Goal: Task Accomplishment & Management: Manage account settings

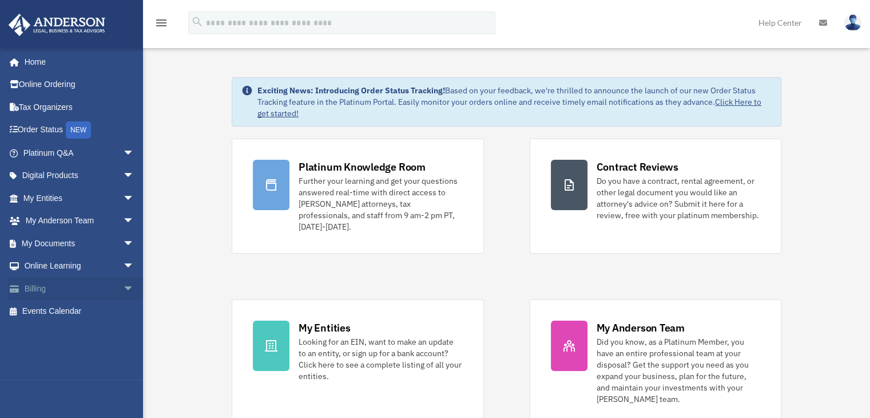
click at [123, 287] on span "arrow_drop_down" at bounding box center [134, 288] width 23 height 23
click at [80, 315] on link "$ Open Invoices" at bounding box center [84, 311] width 136 height 23
click at [80, 312] on link "$ Open Invoices" at bounding box center [84, 311] width 136 height 23
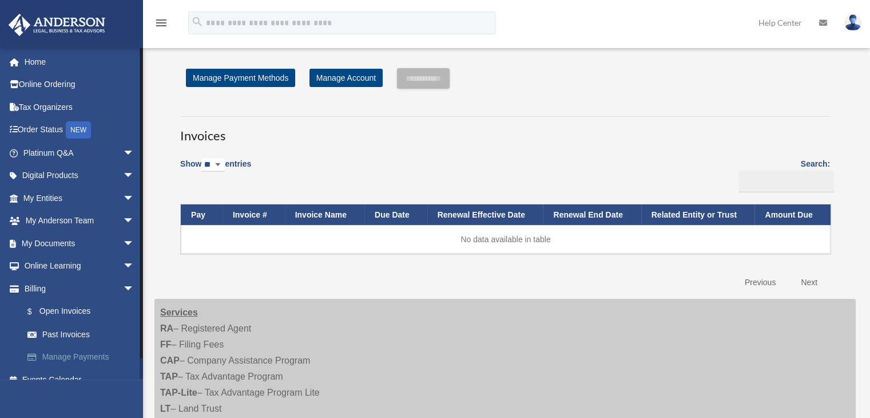
click at [102, 357] on link "Manage Payments" at bounding box center [84, 357] width 136 height 23
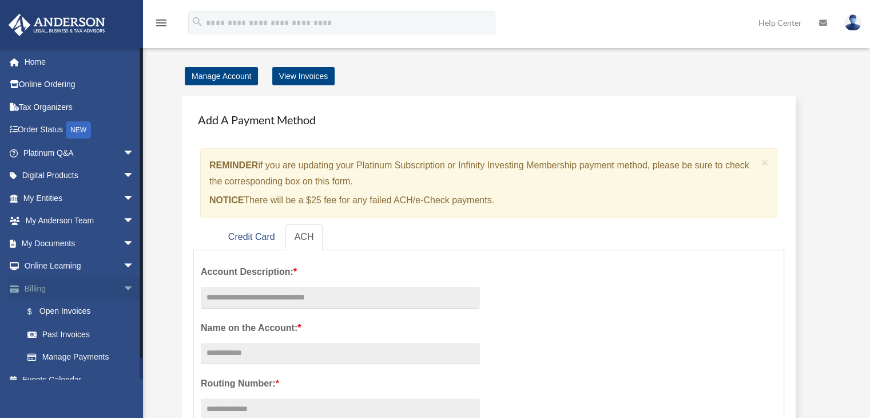
click at [123, 289] on span "arrow_drop_down" at bounding box center [134, 288] width 23 height 23
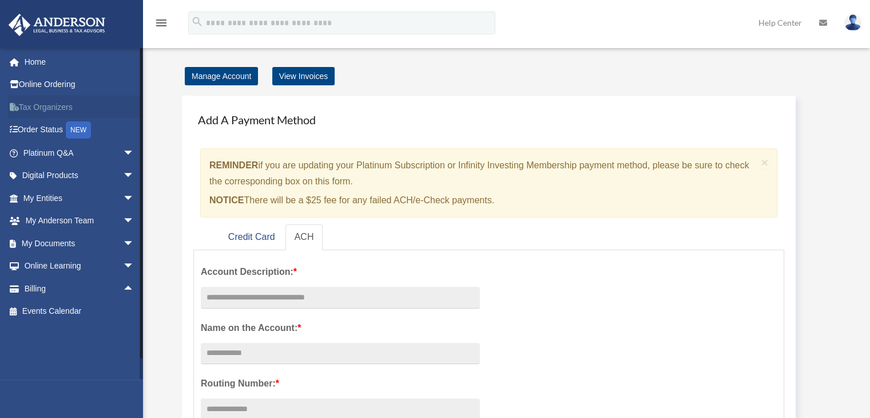
click at [52, 106] on link "Tax Organizers" at bounding box center [80, 107] width 144 height 23
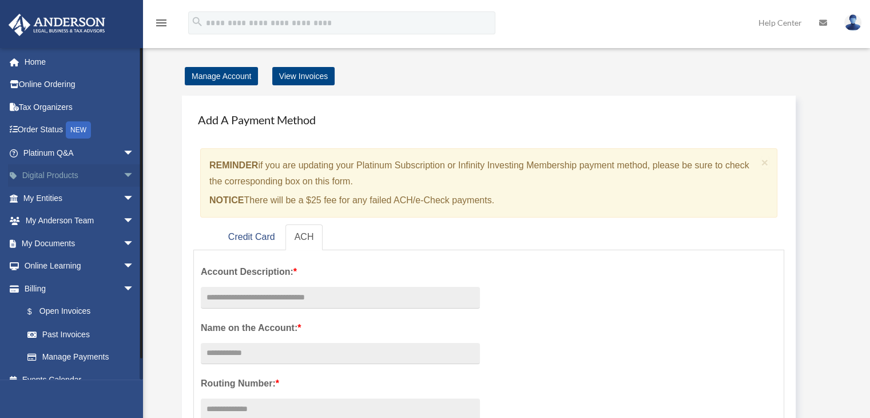
click at [123, 171] on span "arrow_drop_down" at bounding box center [134, 175] width 23 height 23
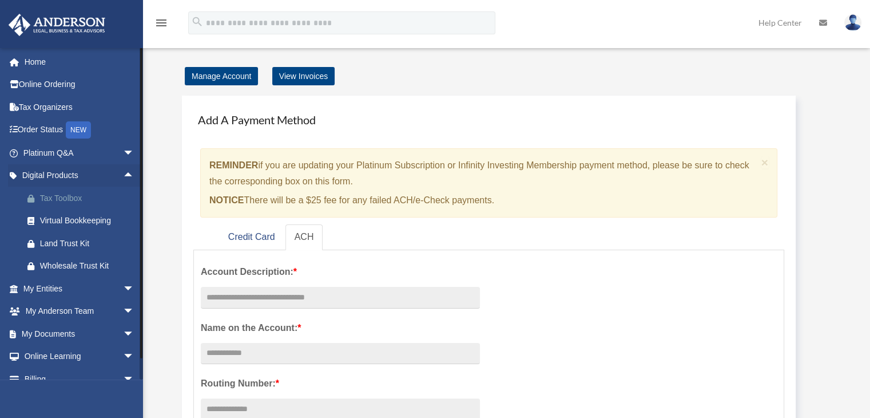
click at [70, 199] on div "Tax Toolbox" at bounding box center [88, 198] width 97 height 14
click at [44, 106] on link "Tax Organizers" at bounding box center [80, 107] width 144 height 23
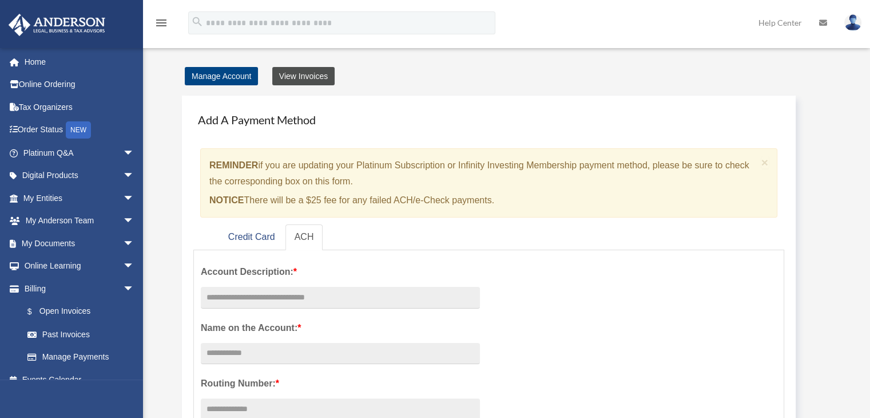
click at [316, 79] on link "View Invoices" at bounding box center [303, 76] width 62 height 18
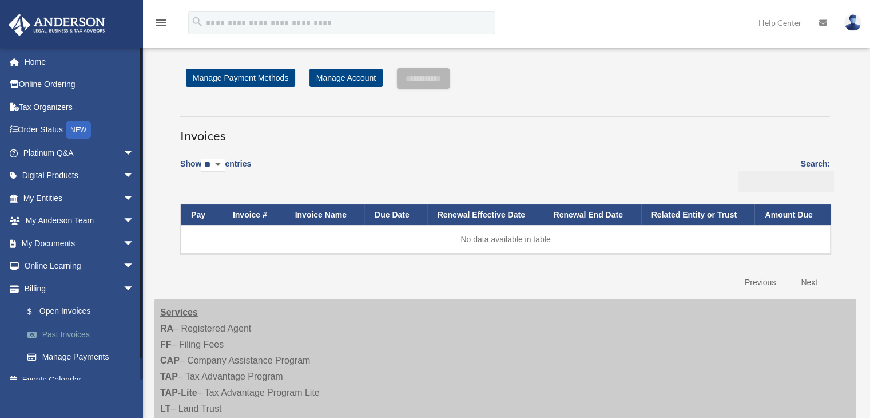
click at [79, 331] on link "Past Invoices" at bounding box center [84, 334] width 136 height 23
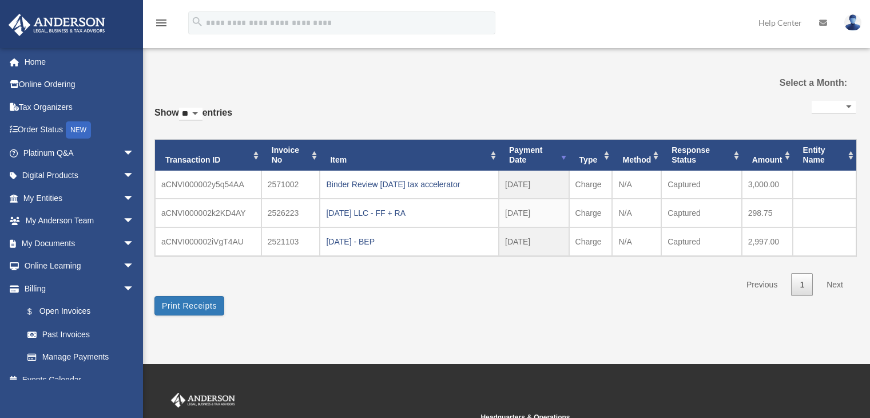
select select
click at [123, 292] on span "arrow_drop_down" at bounding box center [134, 288] width 23 height 23
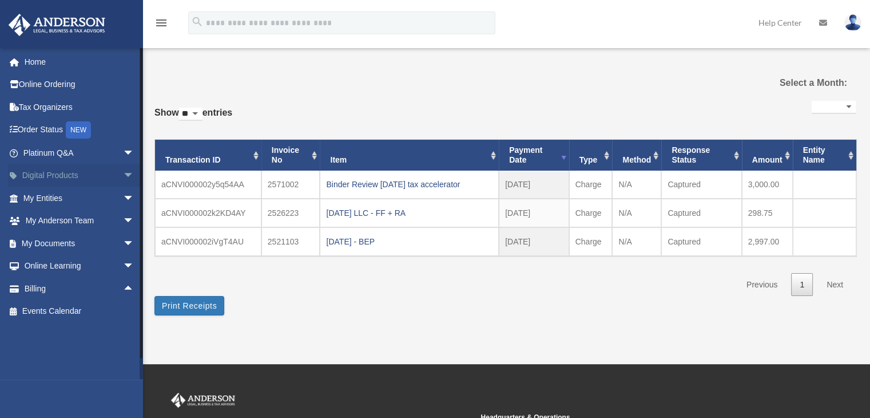
click at [123, 176] on span "arrow_drop_down" at bounding box center [134, 175] width 23 height 23
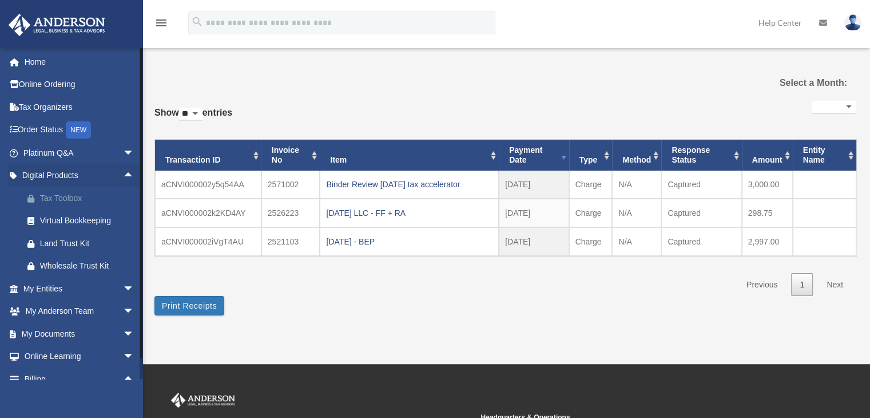
click at [77, 199] on div "Tax Toolbox" at bounding box center [88, 198] width 97 height 14
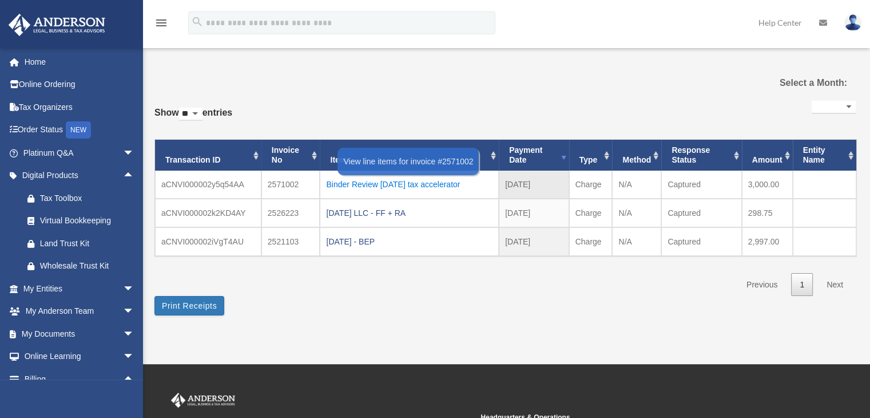
click at [382, 183] on div "Binder Review 08.19.2025 tax accelerator" at bounding box center [409, 184] width 167 height 16
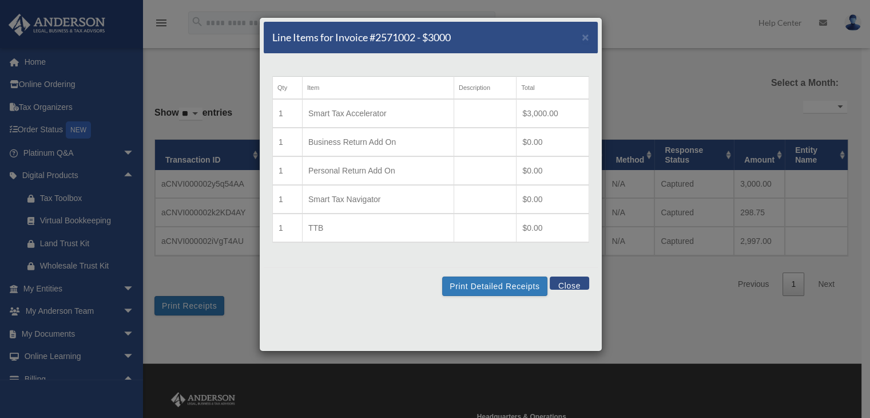
click at [572, 283] on button "Close" at bounding box center [569, 282] width 39 height 13
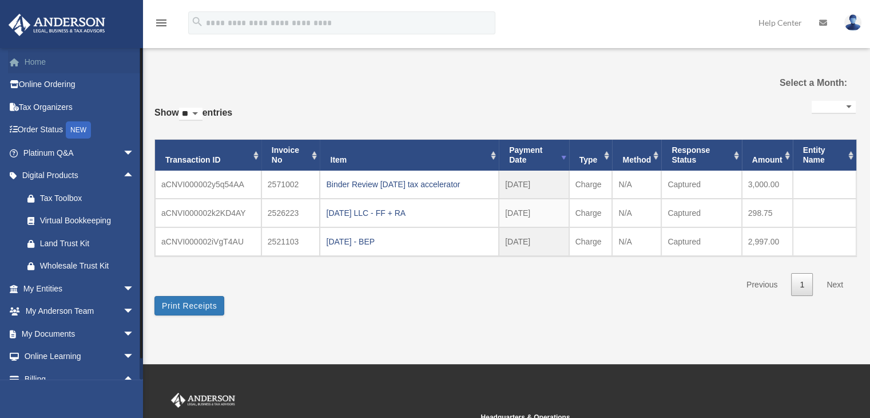
click at [37, 64] on link "Home" at bounding box center [80, 61] width 144 height 23
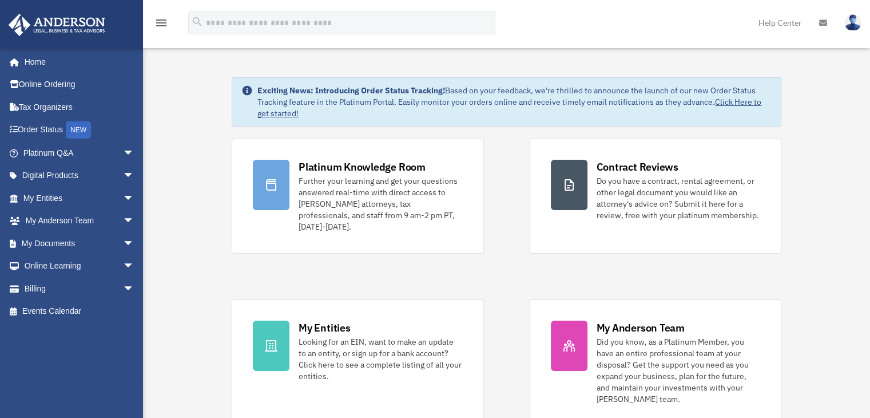
click at [853, 26] on img at bounding box center [853, 22] width 17 height 17
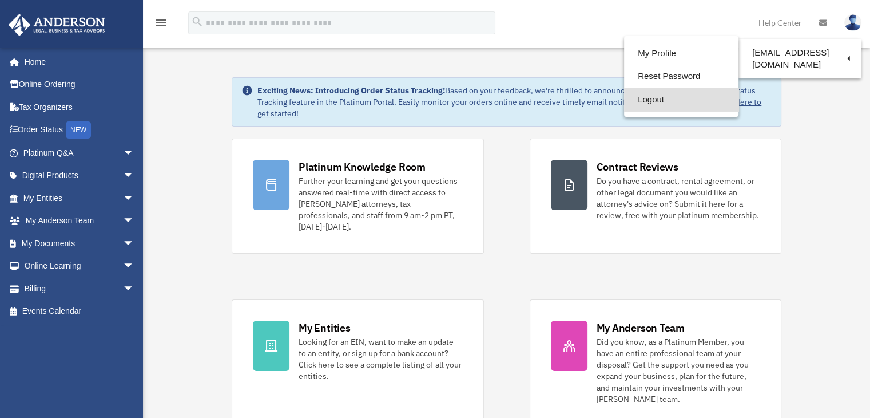
click at [645, 98] on link "Logout" at bounding box center [681, 99] width 114 height 23
